Goal: Book appointment/travel/reservation

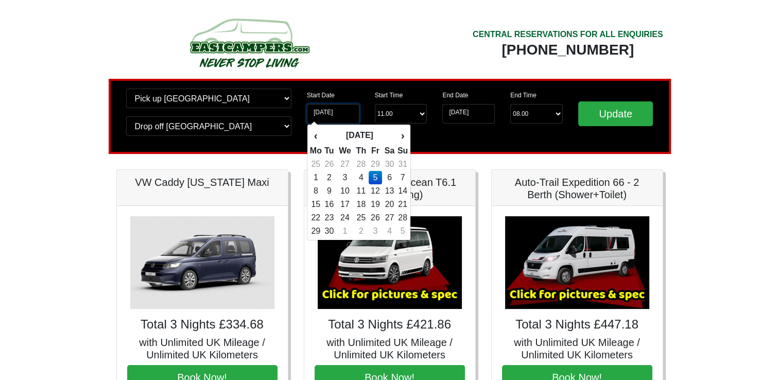
click at [318, 110] on input "05-09-2025" at bounding box center [333, 114] width 52 height 20
click at [390, 176] on td "6" at bounding box center [389, 177] width 15 height 13
type input "[DATE]"
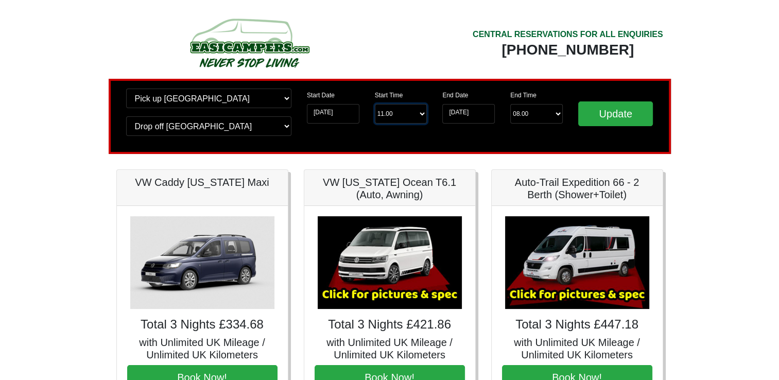
click at [421, 113] on select "Start Time 11.00 -------- 11.00 am (Saturday & Sunday Only) 12.00 pm (Saturday)…" at bounding box center [401, 114] width 52 height 20
click at [375, 104] on select "Start Time 11.00 -------- 11.00 am (Saturday & Sunday Only) 12.00 pm (Saturday)…" at bounding box center [401, 114] width 52 height 20
click at [626, 112] on input "Update" at bounding box center [615, 113] width 75 height 25
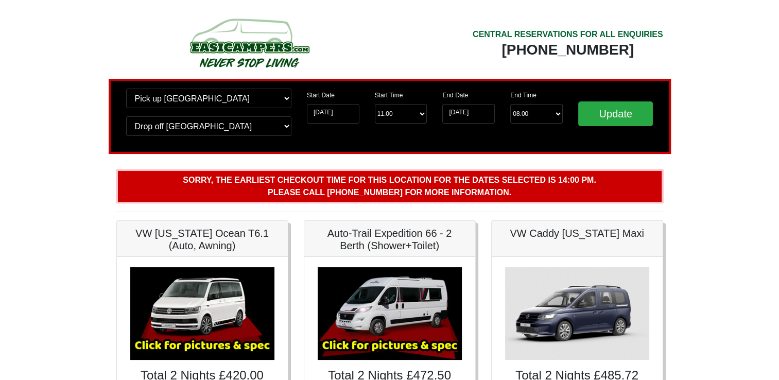
click at [319, 117] on input "06-09-2025" at bounding box center [333, 114] width 52 height 20
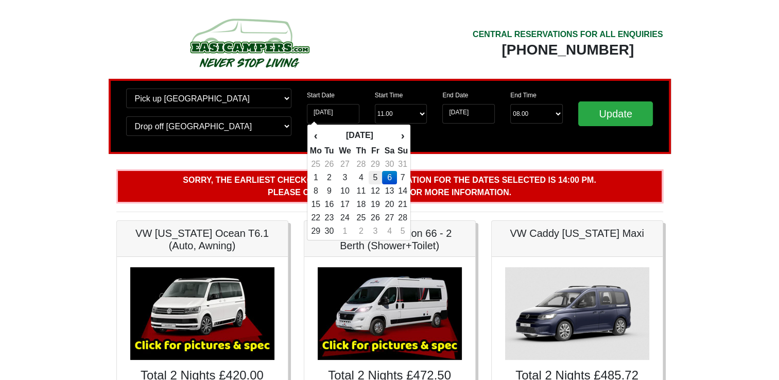
click at [375, 178] on td "5" at bounding box center [375, 177] width 14 height 13
type input "05-09-2025"
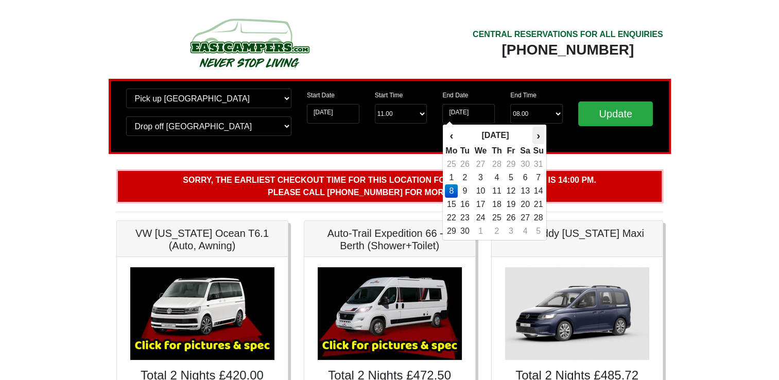
click at [539, 138] on th "›" at bounding box center [537, 135] width 11 height 17
click at [513, 206] on td "24" at bounding box center [511, 204] width 14 height 13
type input "24-10-2025"
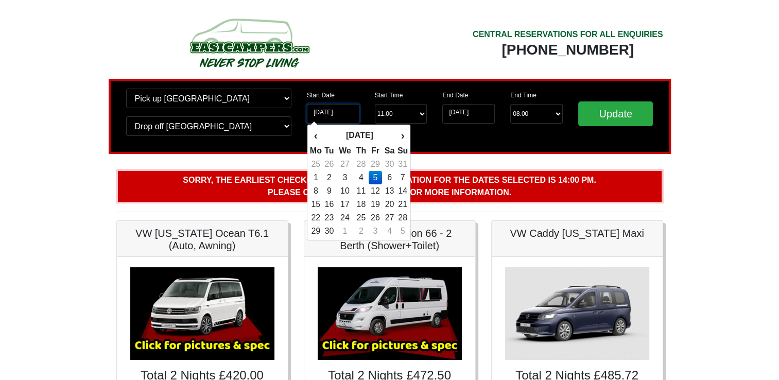
click at [326, 114] on input "05-09-2025" at bounding box center [333, 114] width 52 height 20
click at [403, 137] on th "›" at bounding box center [402, 135] width 11 height 17
click at [378, 204] on td "24" at bounding box center [375, 204] width 14 height 13
type input "24-10-2025"
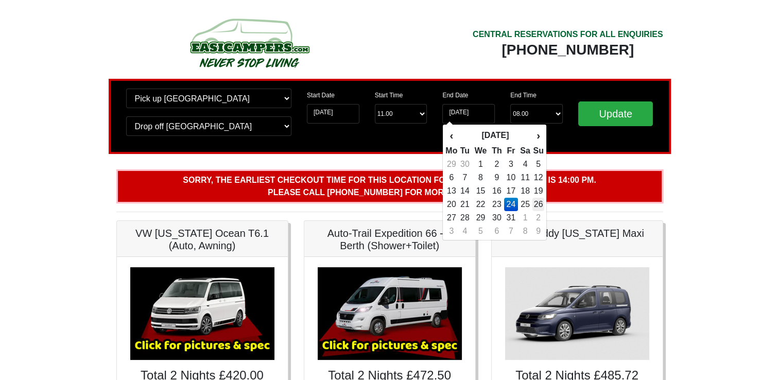
click at [541, 206] on td "26" at bounding box center [537, 204] width 11 height 13
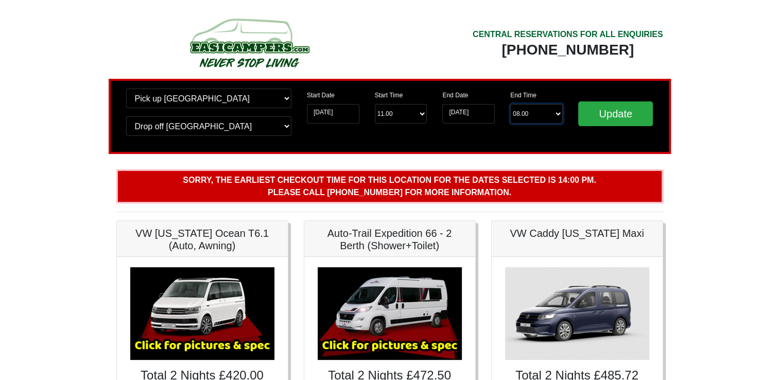
click at [559, 115] on select "End Time 08.00 -------- 08.00 am 09.00 am 10.00 am 11.00 am (Sunday Only)" at bounding box center [536, 114] width 52 height 20
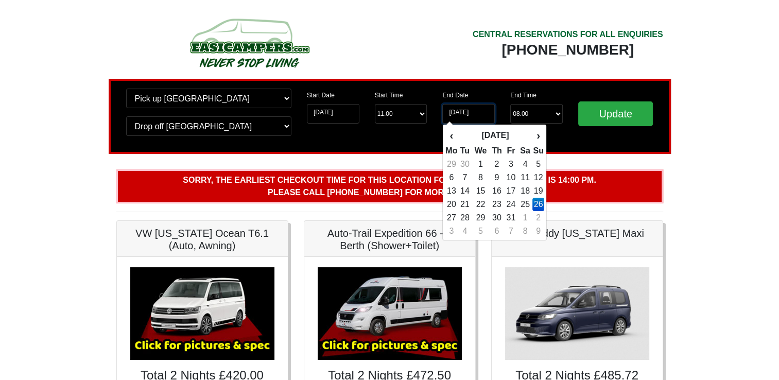
click at [475, 115] on input "26-10-2025" at bounding box center [468, 114] width 52 height 20
click at [453, 216] on td "27" at bounding box center [451, 217] width 13 height 13
type input "27-10-2025"
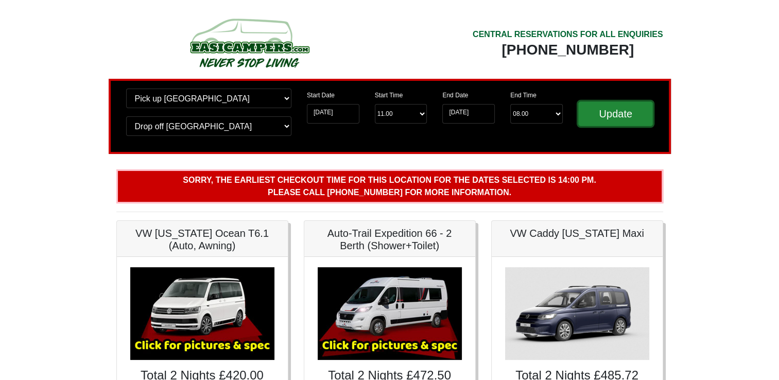
click at [599, 116] on input "Update" at bounding box center [615, 113] width 75 height 25
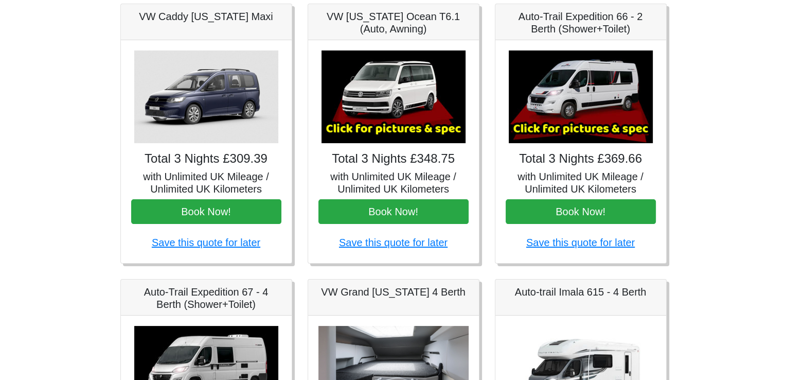
scroll to position [165, 0]
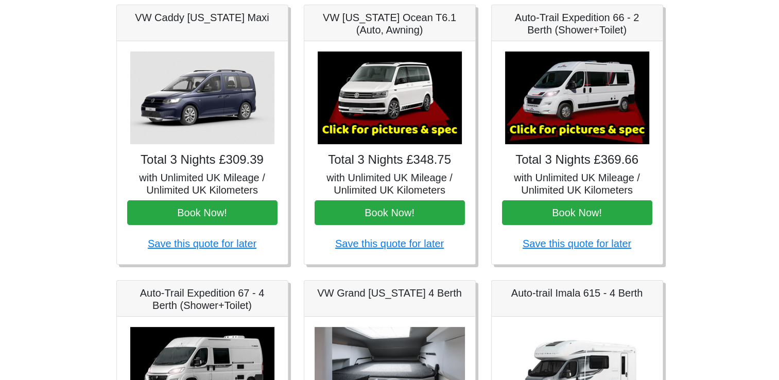
click at [580, 94] on img at bounding box center [577, 97] width 144 height 93
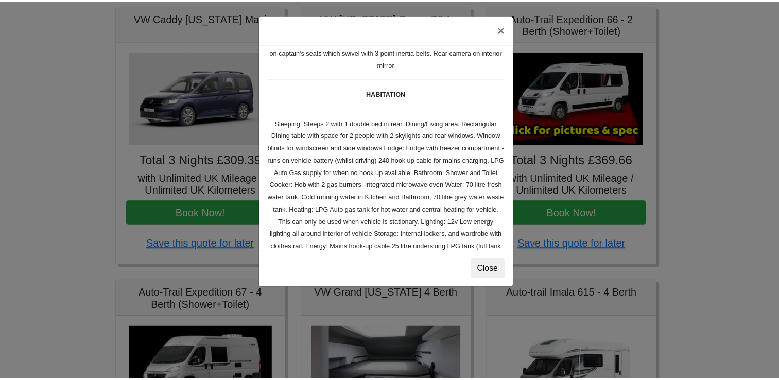
scroll to position [102, 0]
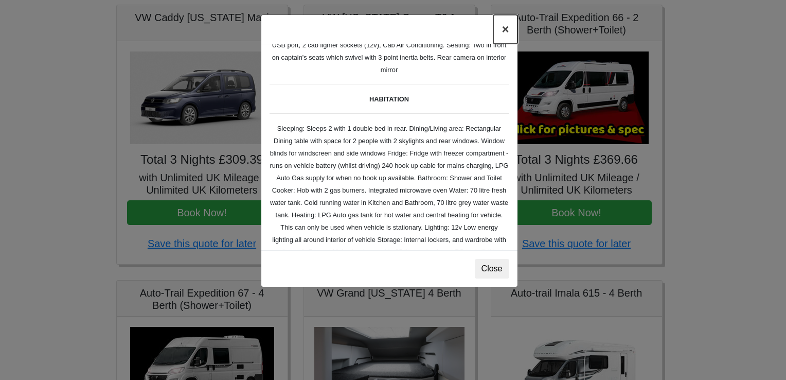
click at [504, 31] on button "×" at bounding box center [506, 29] width 24 height 29
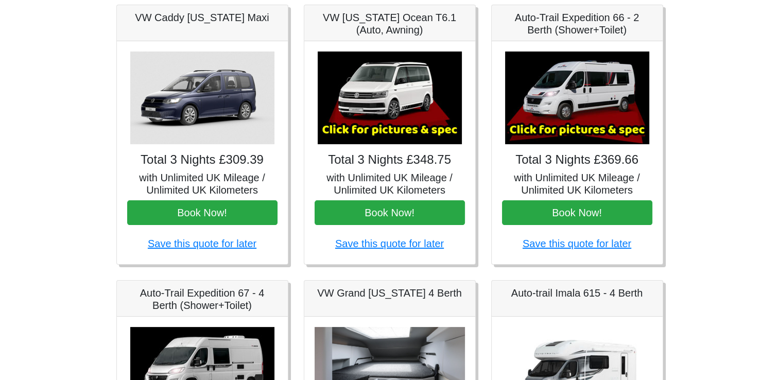
click at [696, 182] on body "CENTRAL RESERVATIONS FOR ALL ENQUIRIES 00 44 ( 0 ) 1942 778899 Easicampers Book…" at bounding box center [389, 348] width 779 height 1027
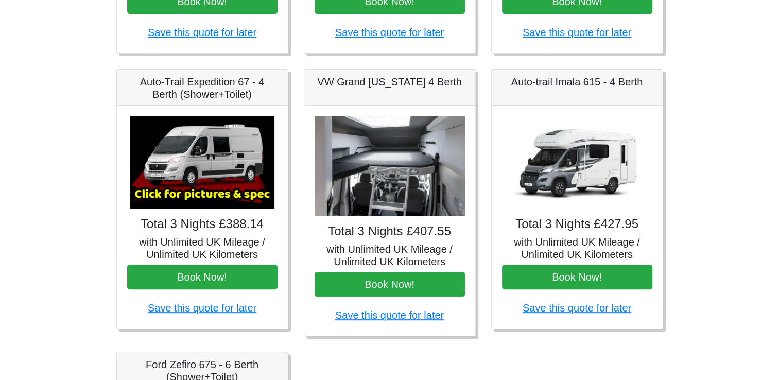
scroll to position [412, 0]
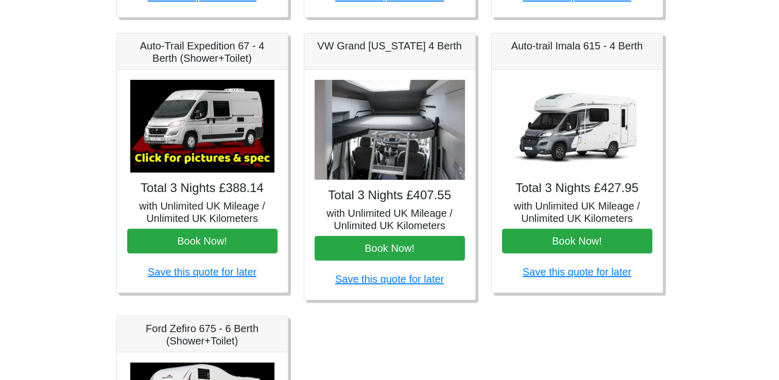
click at [568, 190] on h4 "Total 3 Nights £427.95" at bounding box center [577, 188] width 150 height 15
click at [574, 114] on img at bounding box center [577, 126] width 144 height 93
click at [594, 124] on img at bounding box center [577, 126] width 144 height 93
